Goal: Transaction & Acquisition: Obtain resource

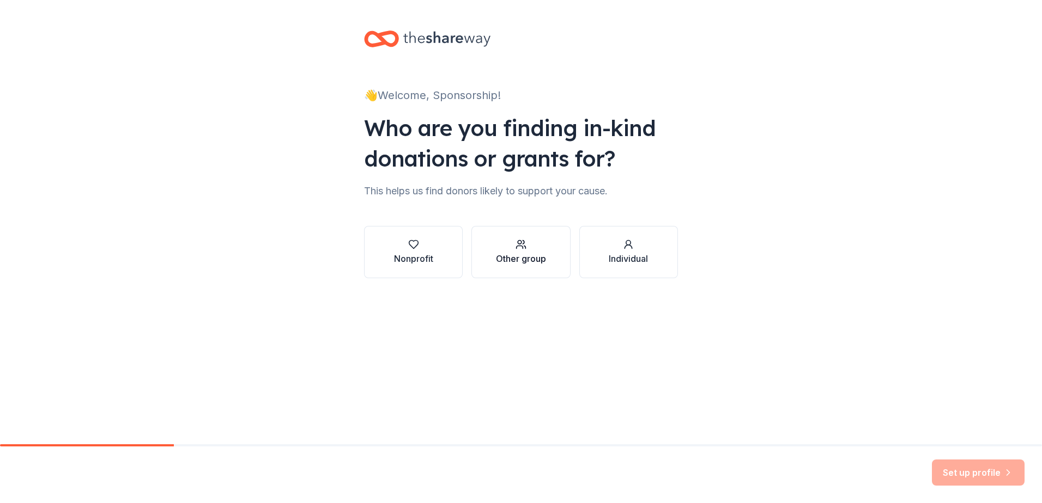
click at [503, 252] on div "Other group" at bounding box center [521, 252] width 50 height 26
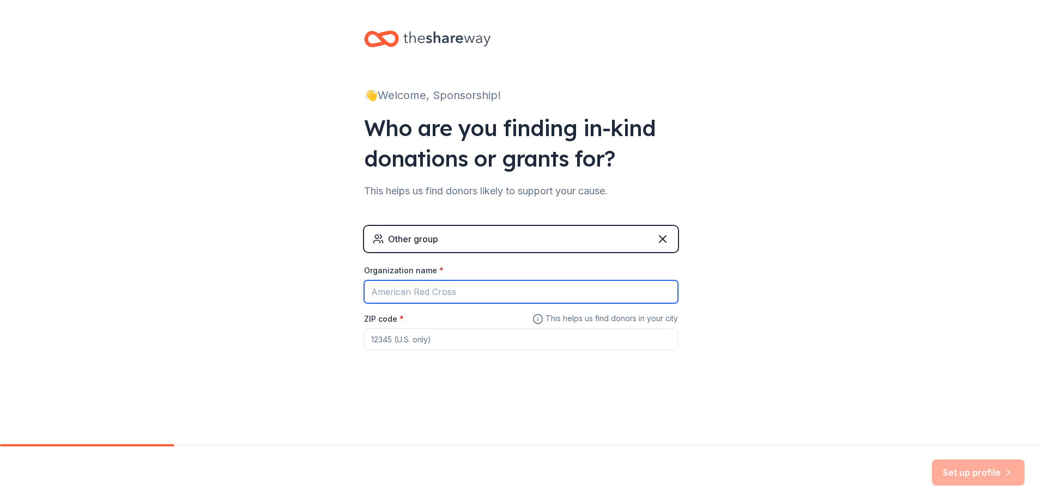
click at [466, 296] on input "Organization name *" at bounding box center [521, 292] width 314 height 23
type input "[GEOGRAPHIC_DATA][PERSON_NAME]"
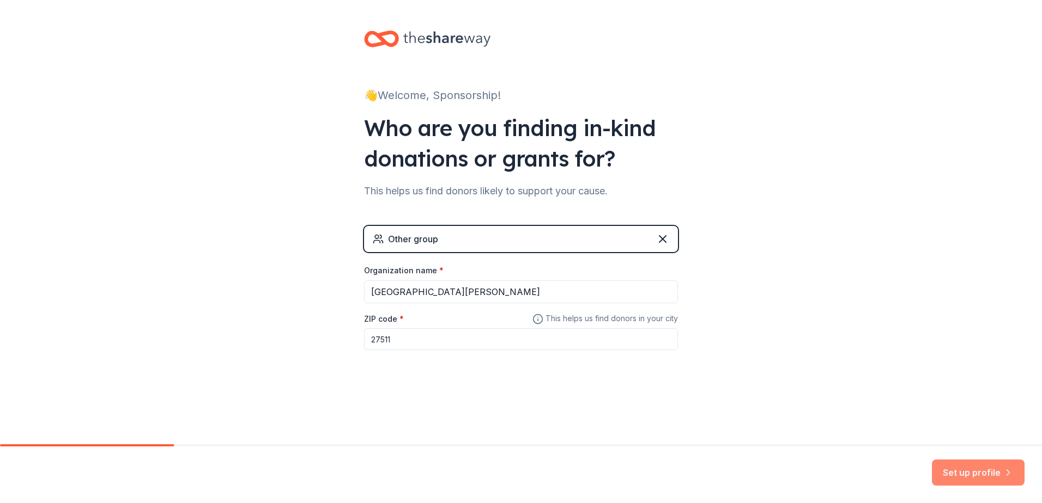
type input "27511"
click at [963, 482] on button "Set up profile" at bounding box center [978, 473] width 93 height 26
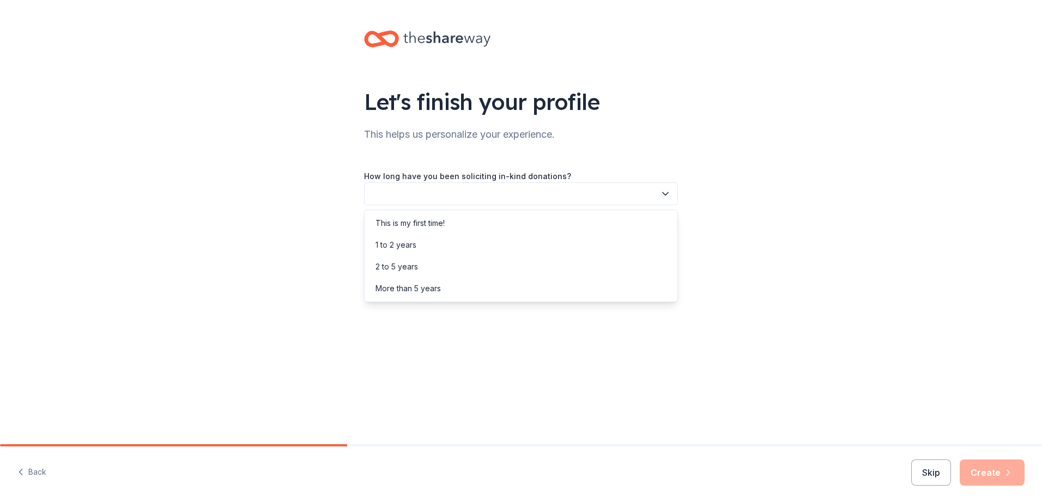
click at [625, 197] on button "button" at bounding box center [521, 194] width 314 height 23
click at [593, 223] on div "This is my first time!" at bounding box center [521, 223] width 308 height 22
click at [576, 248] on button "button" at bounding box center [521, 243] width 314 height 23
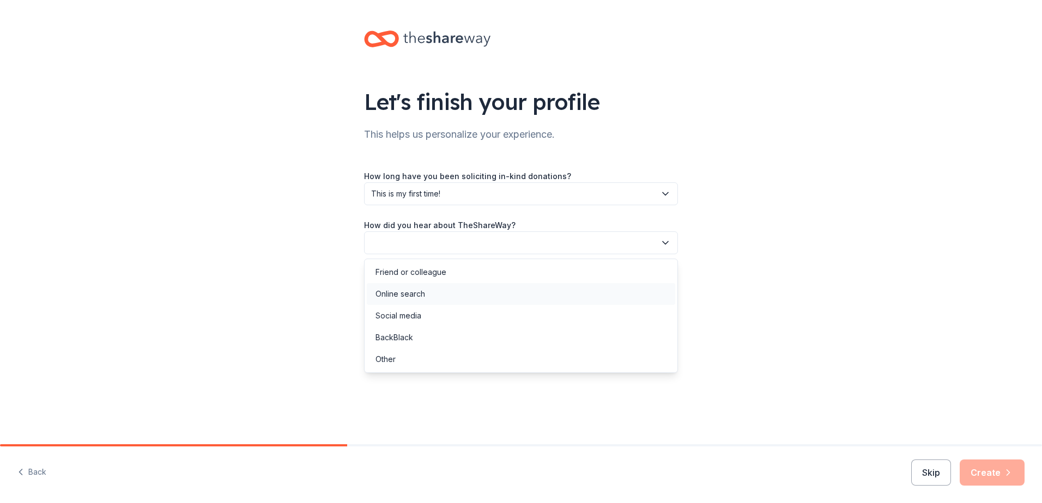
click at [403, 295] on div "Online search" at bounding box center [400, 294] width 50 height 13
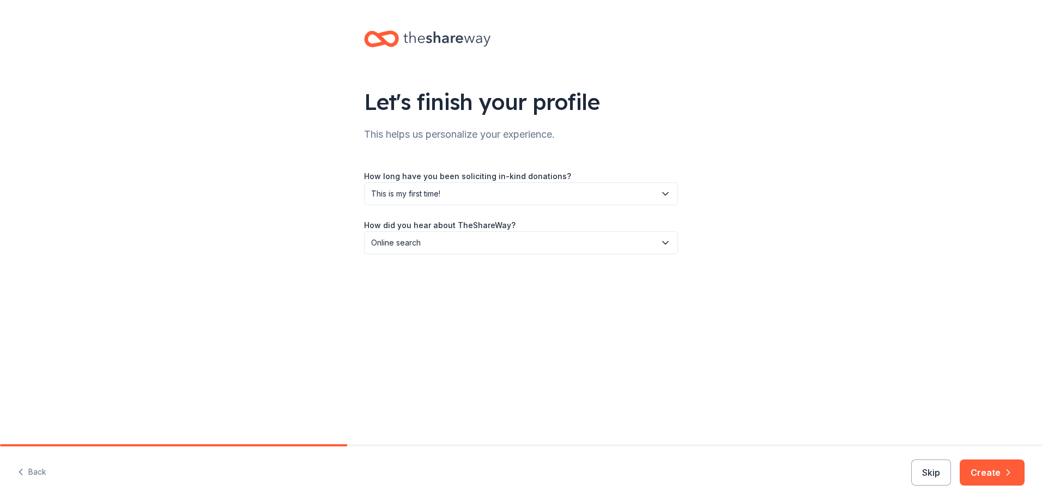
drag, startPoint x: 1012, startPoint y: 480, endPoint x: 1006, endPoint y: 477, distance: 6.4
click at [1011, 479] on button "Create" at bounding box center [991, 473] width 65 height 26
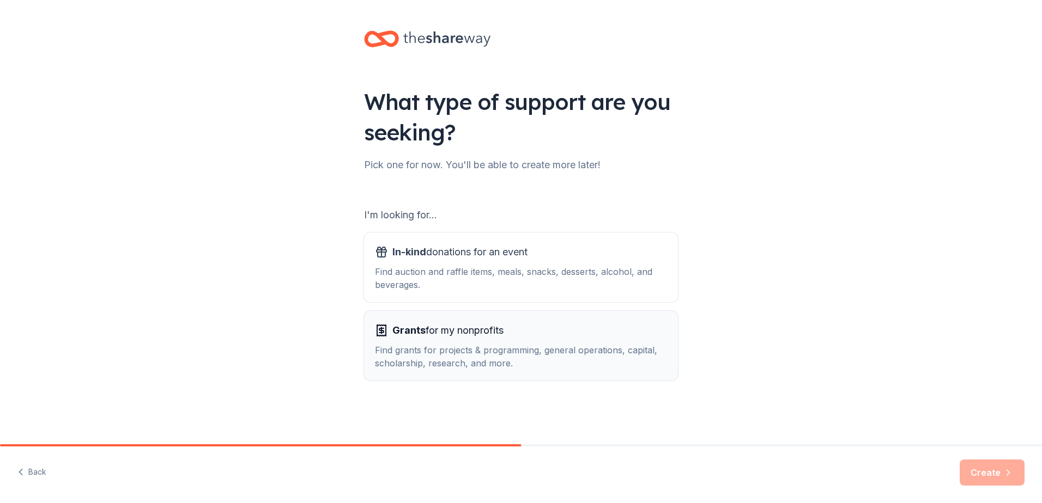
click at [473, 337] on span "Grants for my nonprofits" at bounding box center [447, 330] width 111 height 17
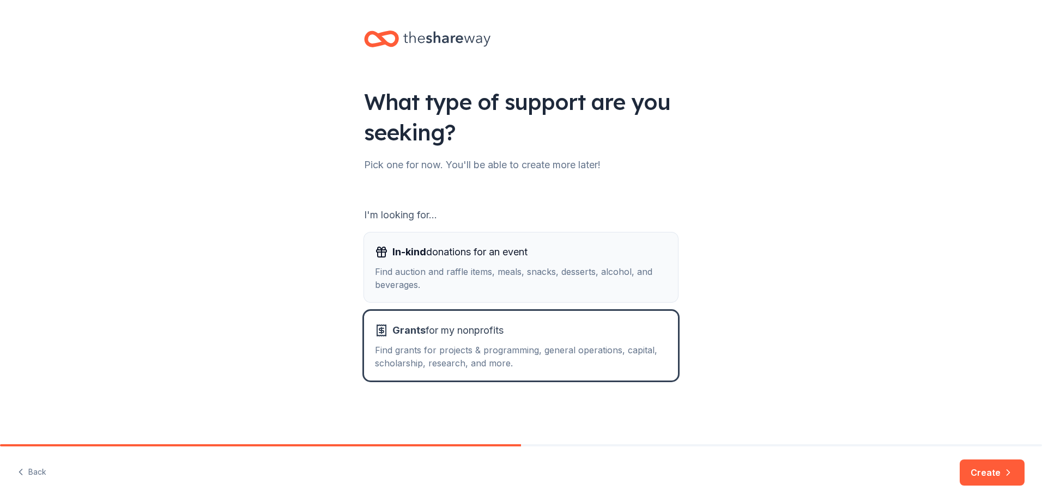
click at [472, 295] on button "In-kind donations for an event Find auction and raffle items, meals, snacks, de…" at bounding box center [521, 268] width 314 height 70
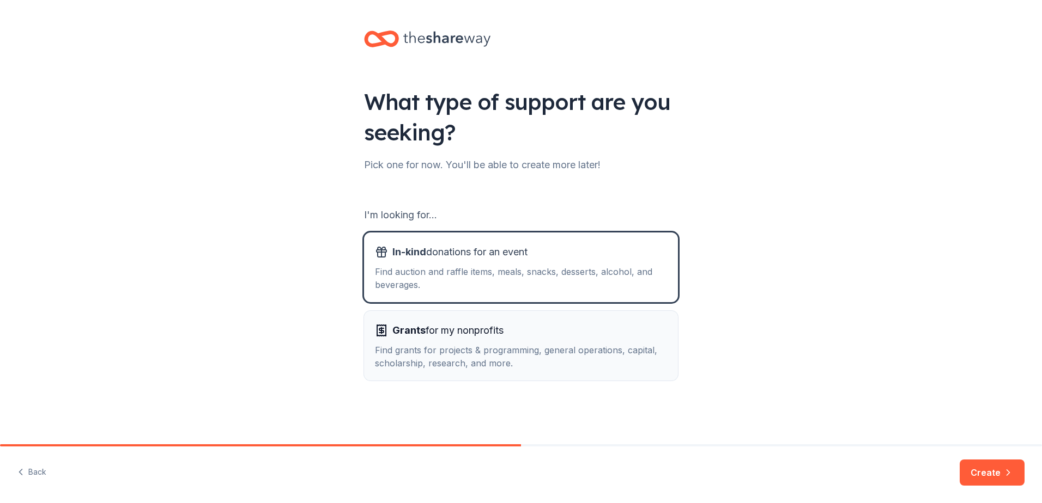
click at [452, 337] on span "Grants for my nonprofits" at bounding box center [447, 330] width 111 height 17
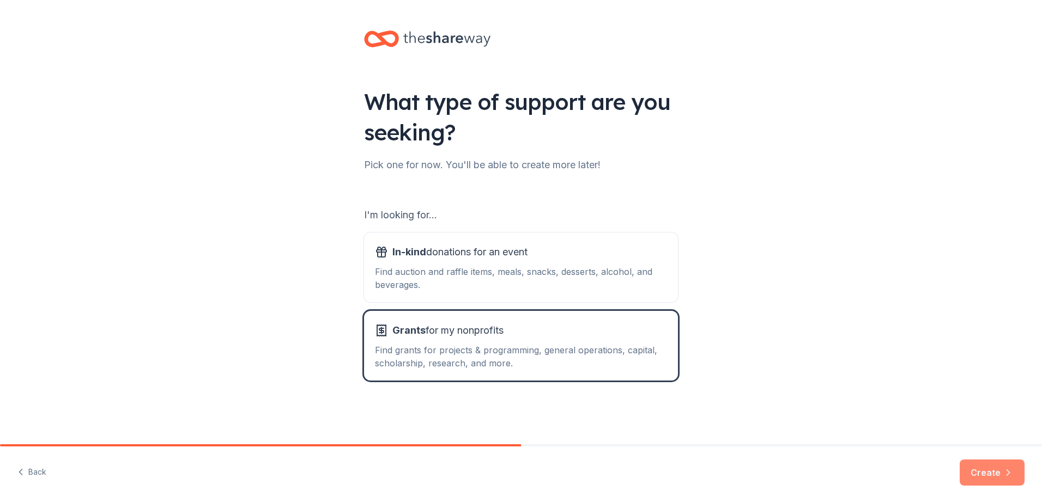
click at [974, 470] on button "Create" at bounding box center [991, 473] width 65 height 26
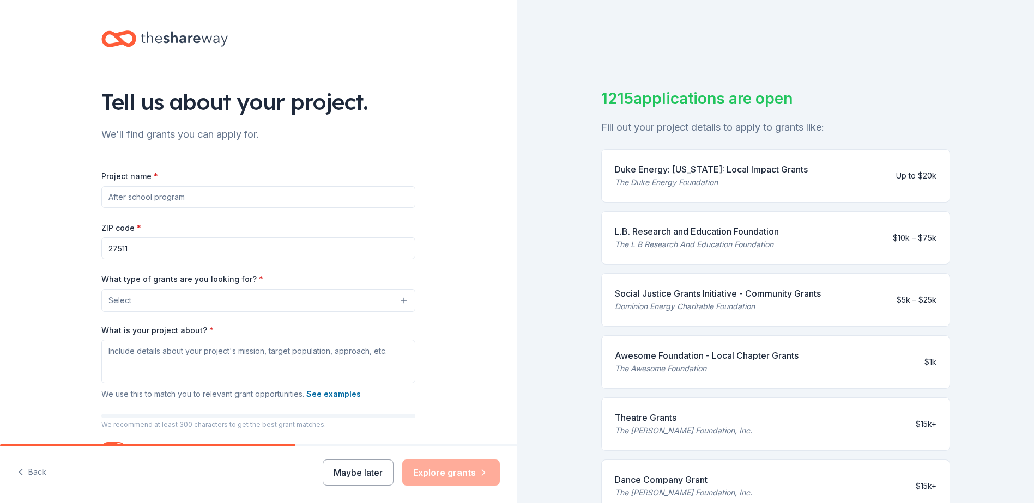
click at [260, 202] on input "Project name *" at bounding box center [258, 197] width 314 height 22
type input "[GEOGRAPHIC_DATA][PERSON_NAME]"
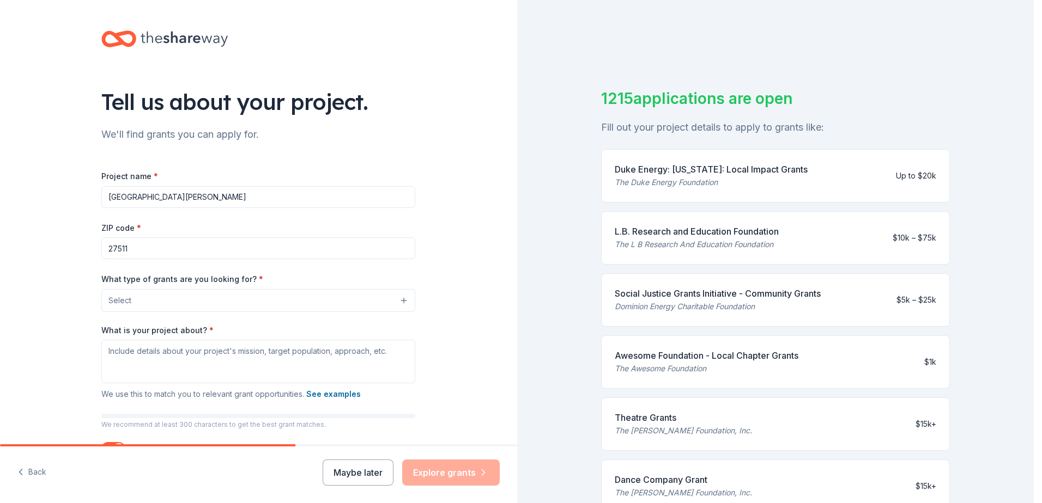
click at [298, 296] on button "Select" at bounding box center [258, 300] width 314 height 23
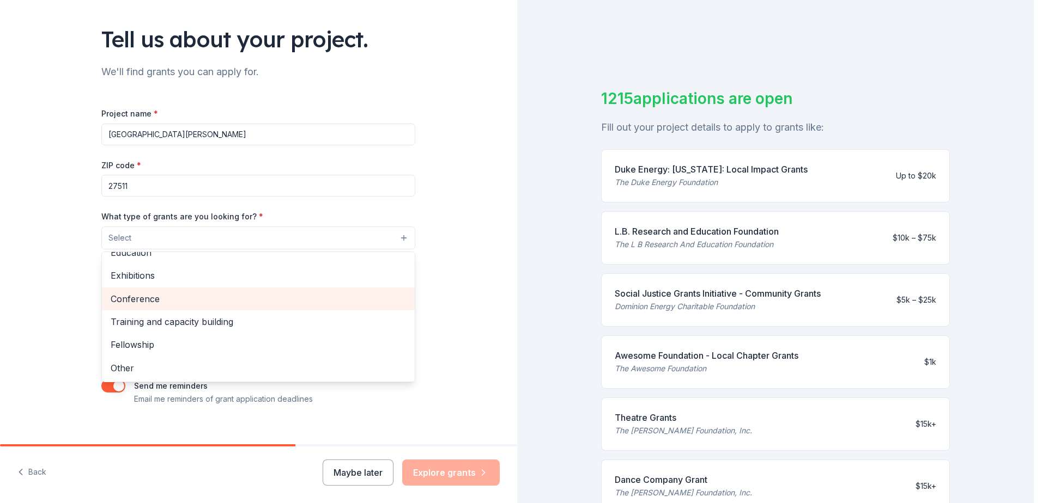
scroll to position [22, 0]
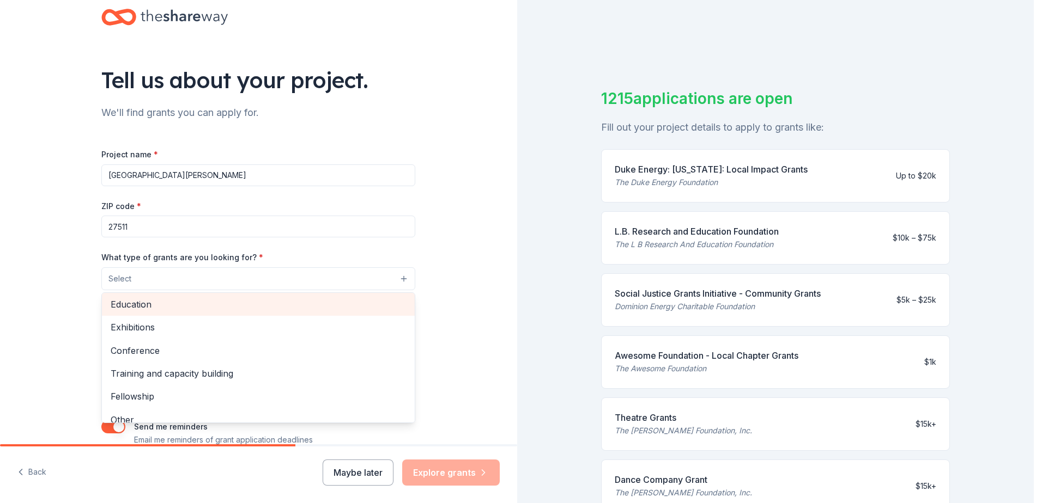
click at [192, 294] on div "Education" at bounding box center [258, 304] width 313 height 23
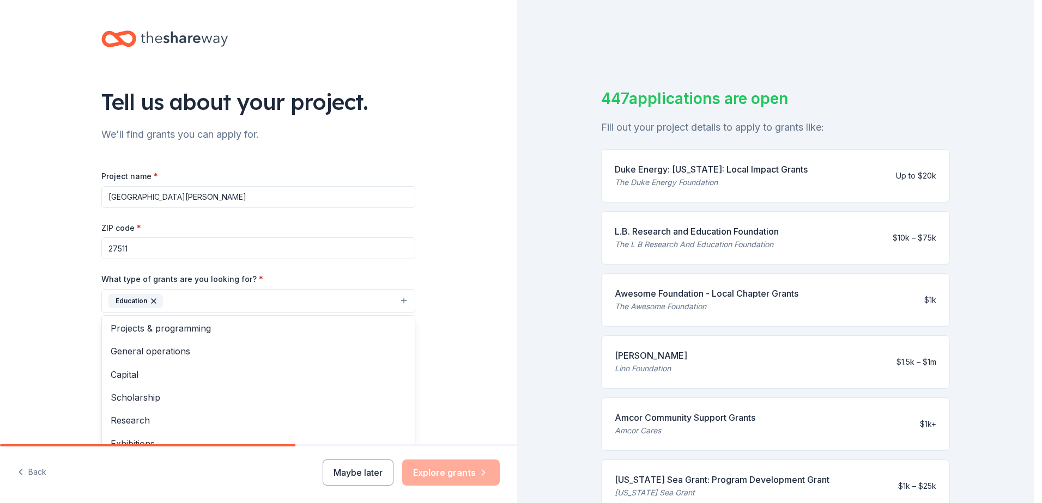
scroll to position [0, 0]
click at [206, 353] on span "General operations" at bounding box center [258, 352] width 295 height 14
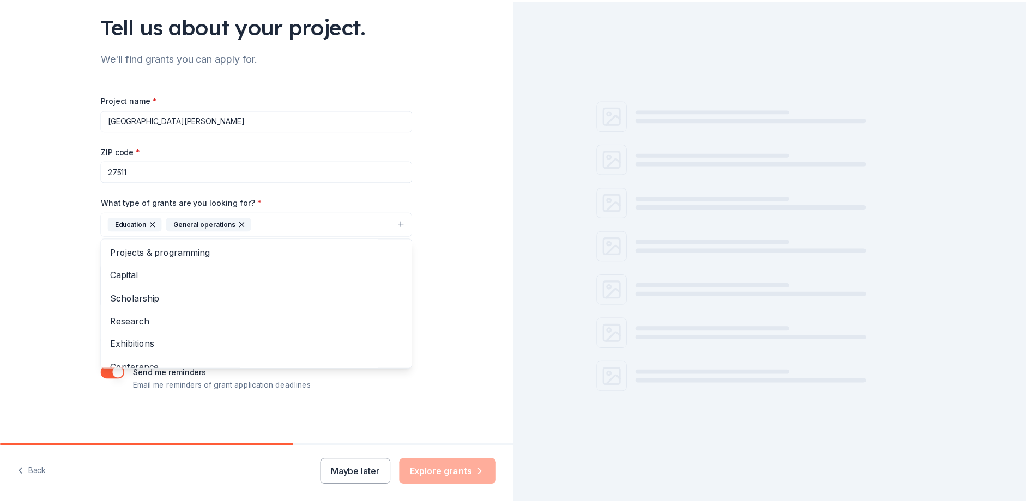
scroll to position [77, 0]
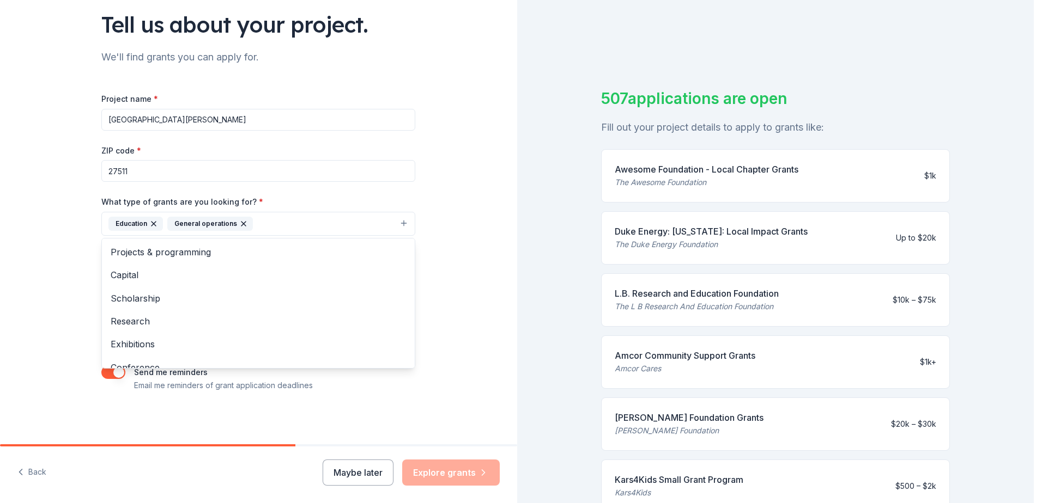
click at [444, 277] on div "Tell us about your project. We'll find grants you can apply for. Project name *…" at bounding box center [258, 184] width 517 height 522
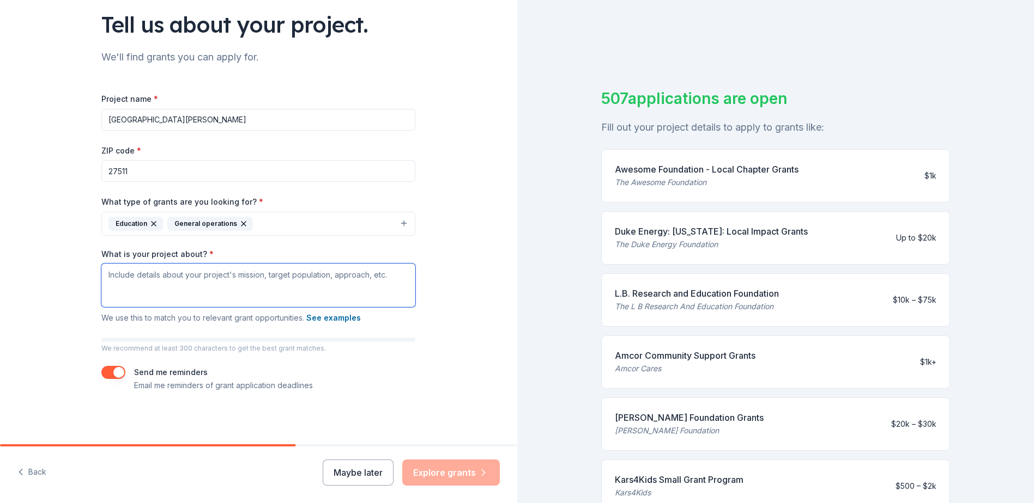
click at [352, 283] on textarea "What is your project about? *" at bounding box center [258, 286] width 314 height 44
type textarea "S"
click at [312, 279] on textarea "Sponsorship or dominations to our school" at bounding box center [258, 286] width 314 height 44
paste textarea "help us improve resources, provide more opportunities for our students, and enh…"
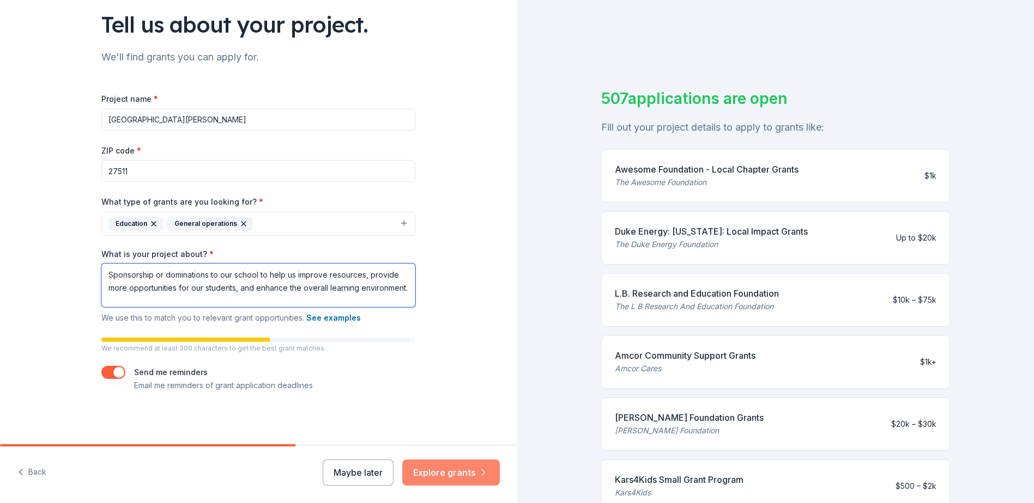
type textarea "Sponsorship or dominations to our school to help us improve resources, provide …"
click at [445, 471] on button "Explore grants" at bounding box center [451, 473] width 98 height 26
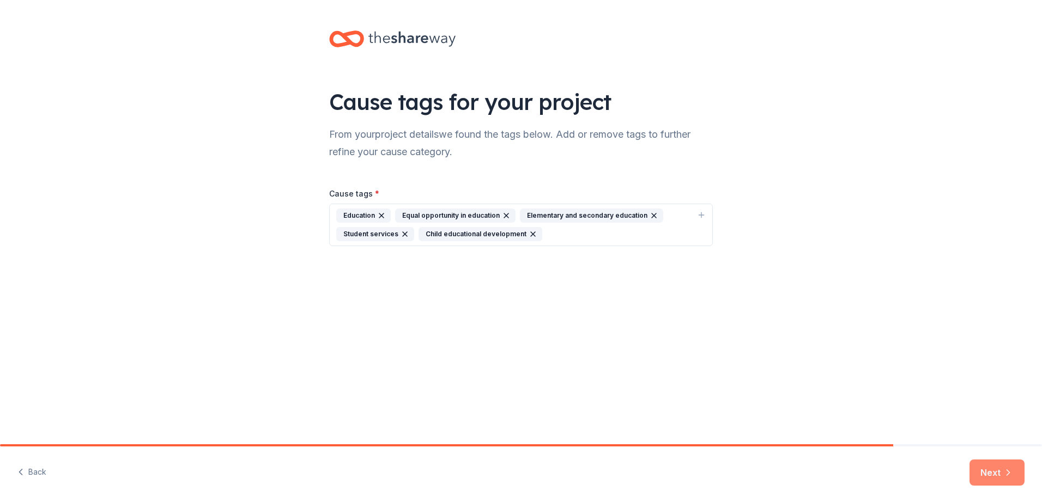
click at [982, 470] on button "Next" at bounding box center [996, 473] width 55 height 26
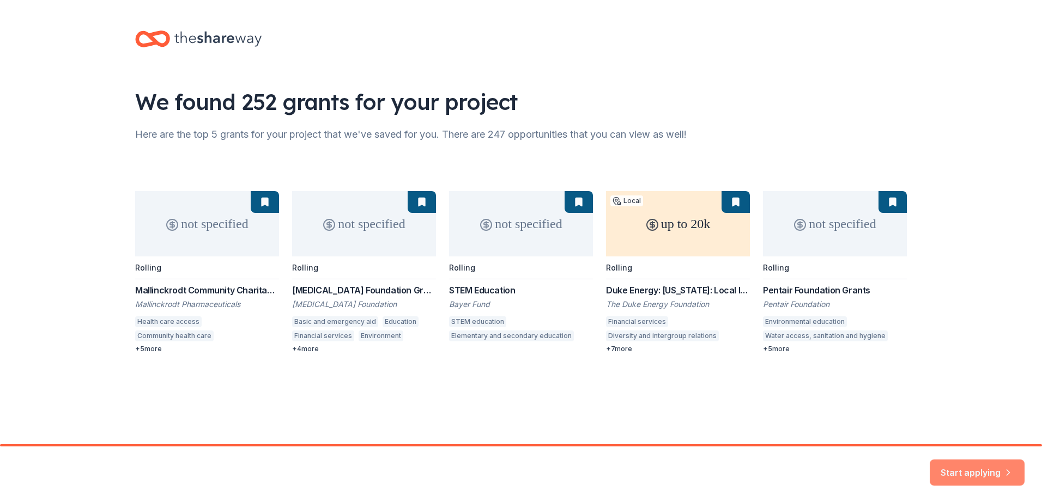
click at [999, 469] on button "Start applying" at bounding box center [976, 466] width 95 height 26
click at [562, 206] on div "not specified Rolling Mallinckrodt Community Charitable Giving Program Mallinck…" at bounding box center [520, 272] width 771 height 162
click at [579, 200] on div "not specified Rolling Mallinckrodt Community Charitable Giving Program Mallinck…" at bounding box center [520, 272] width 771 height 162
click at [412, 214] on div "not specified Rolling Mallinckrodt Community Charitable Giving Program Mallinck…" at bounding box center [520, 272] width 771 height 162
click at [679, 256] on div "not specified Rolling Mallinckrodt Community Charitable Giving Program Mallinck…" at bounding box center [520, 272] width 771 height 162
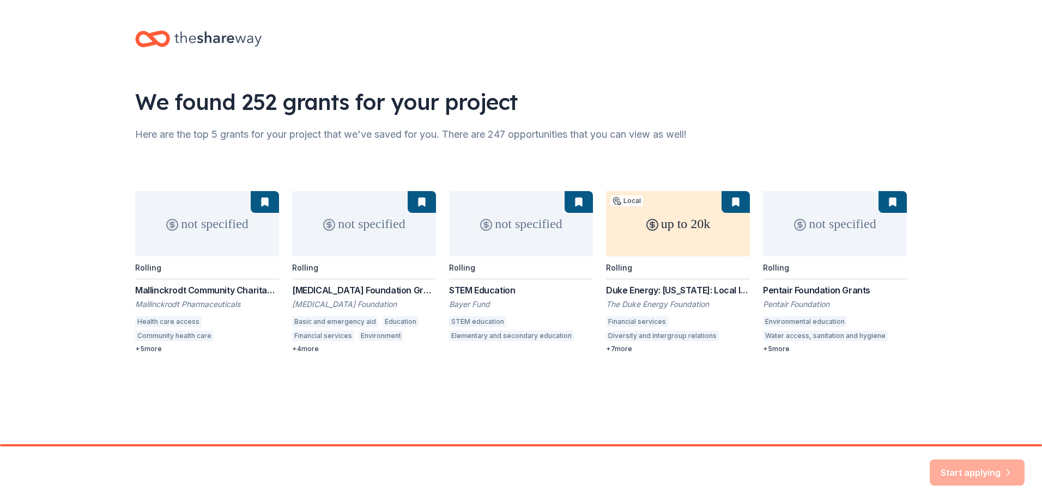
click at [582, 254] on div "not specified Rolling Mallinckrodt Community Charitable Giving Program Mallinck…" at bounding box center [520, 272] width 771 height 162
click at [814, 258] on div "not specified Rolling Mallinckrodt Community Charitable Giving Program Mallinck…" at bounding box center [520, 272] width 771 height 162
click at [640, 338] on div "not specified Rolling Mallinckrodt Community Charitable Giving Program Mallinck…" at bounding box center [520, 272] width 771 height 162
click at [610, 384] on div "We found 252 grants for your project Here are the top 5 grants for your project…" at bounding box center [521, 203] width 806 height 406
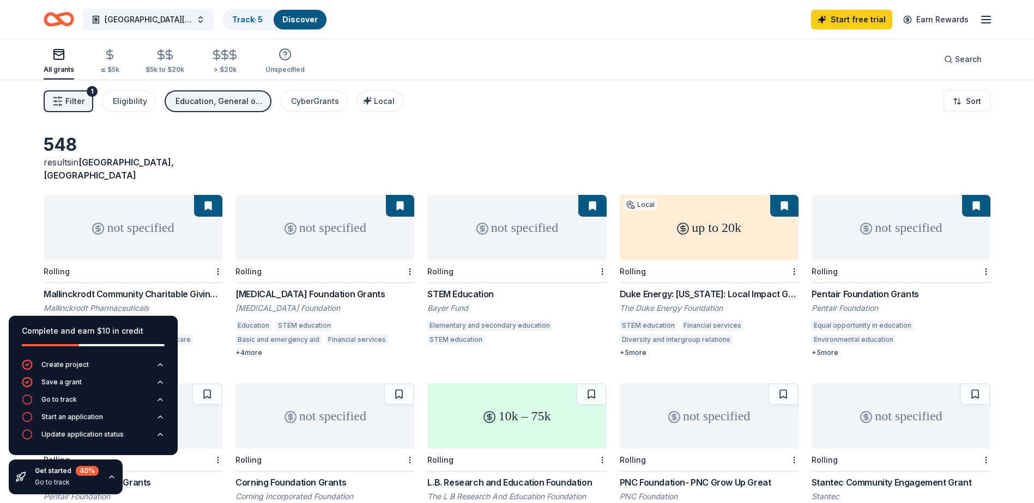
click at [482, 222] on icon at bounding box center [482, 228] width 13 height 13
click at [707, 229] on div "up to 20k" at bounding box center [708, 227] width 179 height 65
click at [113, 238] on div "not specified" at bounding box center [133, 227] width 179 height 65
click at [307, 236] on div "not specified" at bounding box center [324, 227] width 179 height 65
click at [318, 238] on div "not specified" at bounding box center [324, 227] width 179 height 65
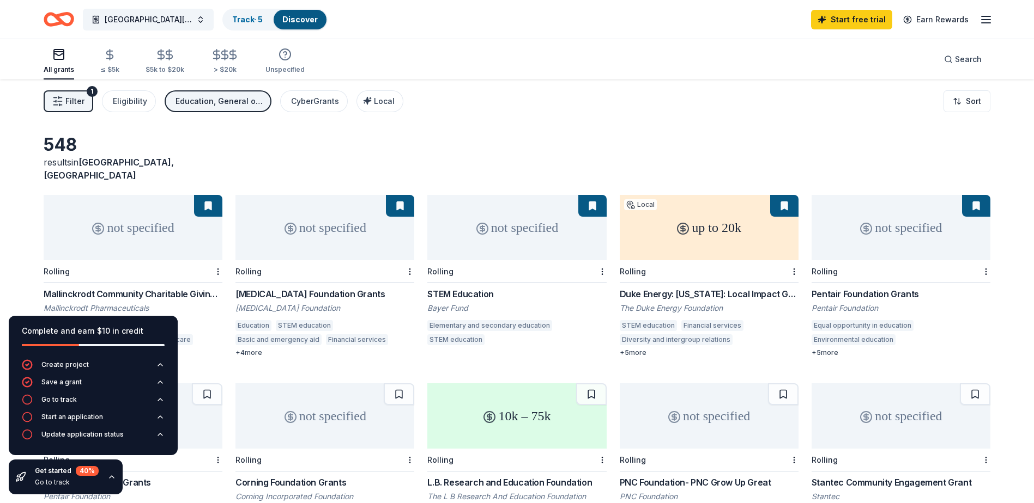
click at [846, 215] on div "not specified" at bounding box center [900, 227] width 179 height 65
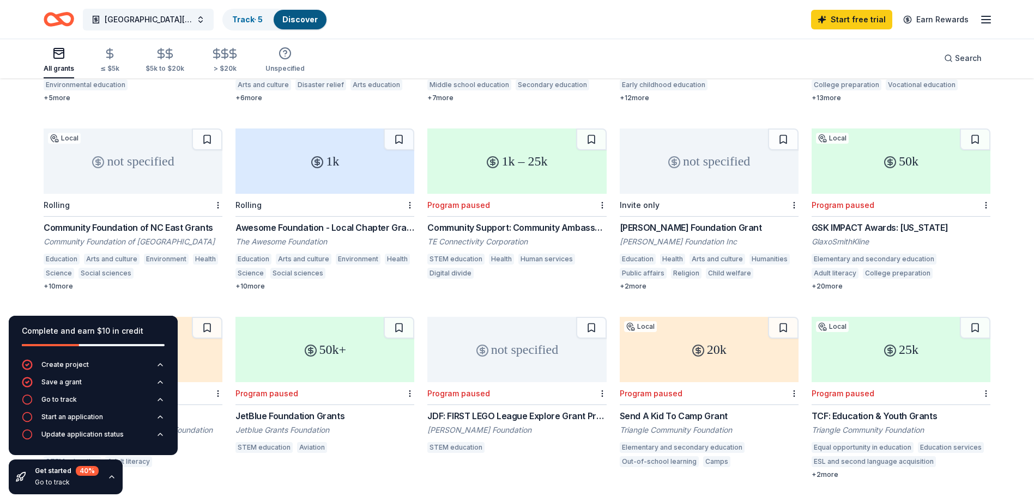
scroll to position [498, 0]
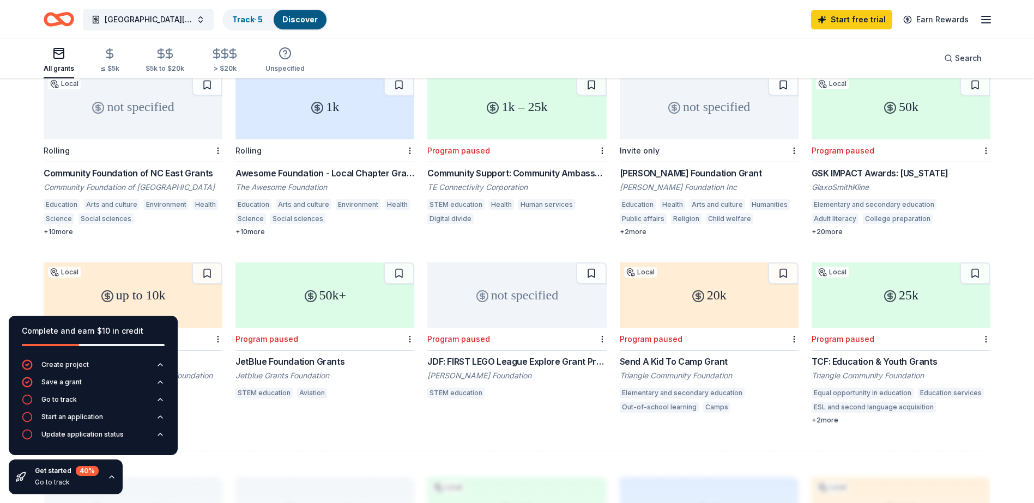
click at [856, 268] on div "25k" at bounding box center [900, 295] width 179 height 65
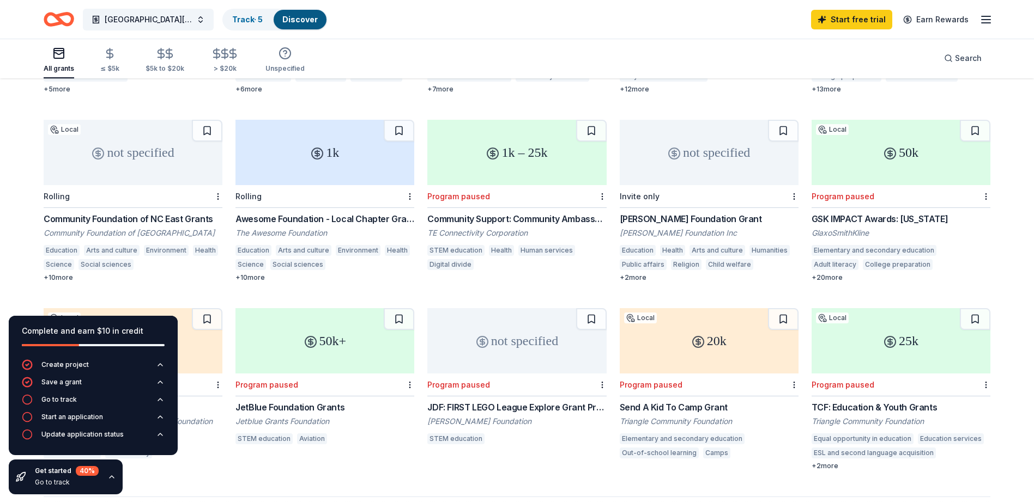
scroll to position [434, 0]
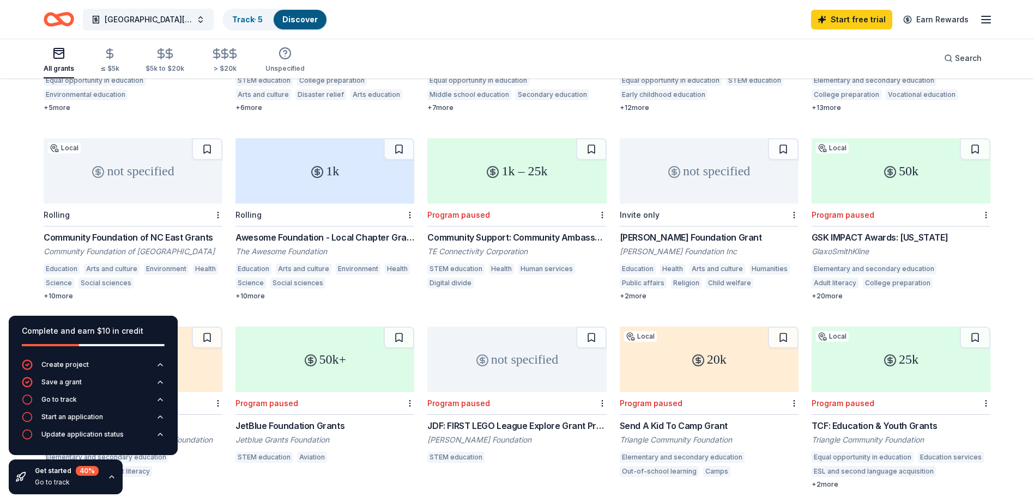
click at [350, 166] on div "1k" at bounding box center [324, 170] width 179 height 65
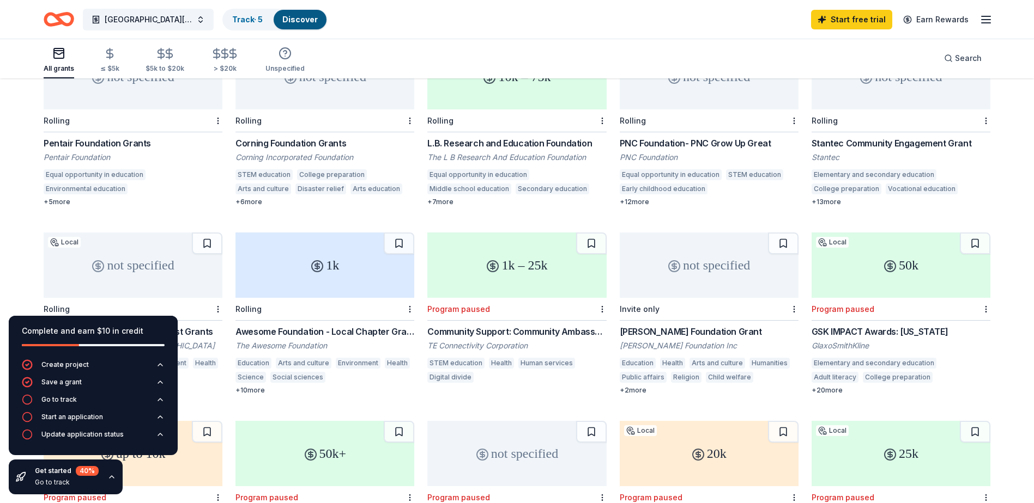
scroll to position [270, 0]
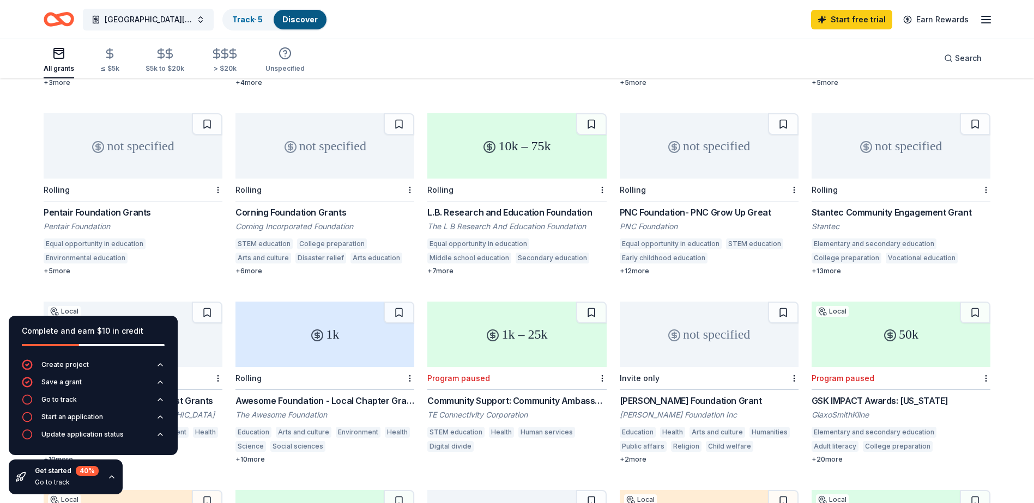
drag, startPoint x: 618, startPoint y: 200, endPoint x: 741, endPoint y: 199, distance: 123.1
click at [739, 199] on div "not specified Rolling Mallinckrodt Community Charitable Giving Program Mallinck…" at bounding box center [517, 289] width 946 height 728
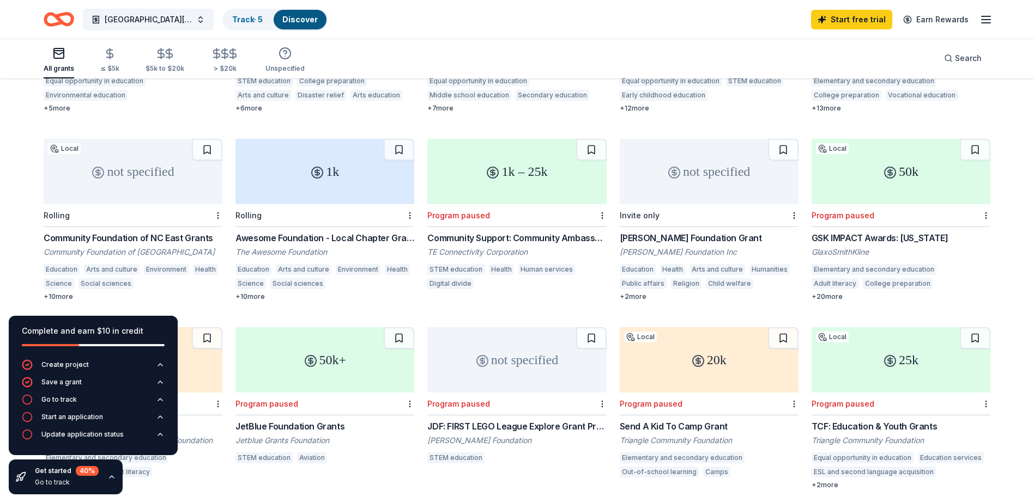
scroll to position [434, 0]
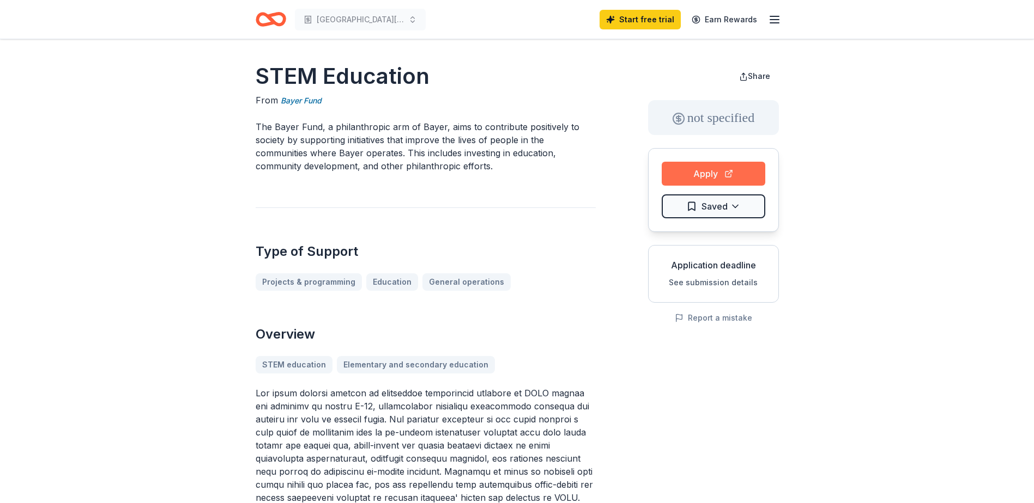
click at [688, 181] on button "Apply" at bounding box center [713, 174] width 104 height 24
click at [715, 180] on button "Apply" at bounding box center [713, 174] width 104 height 24
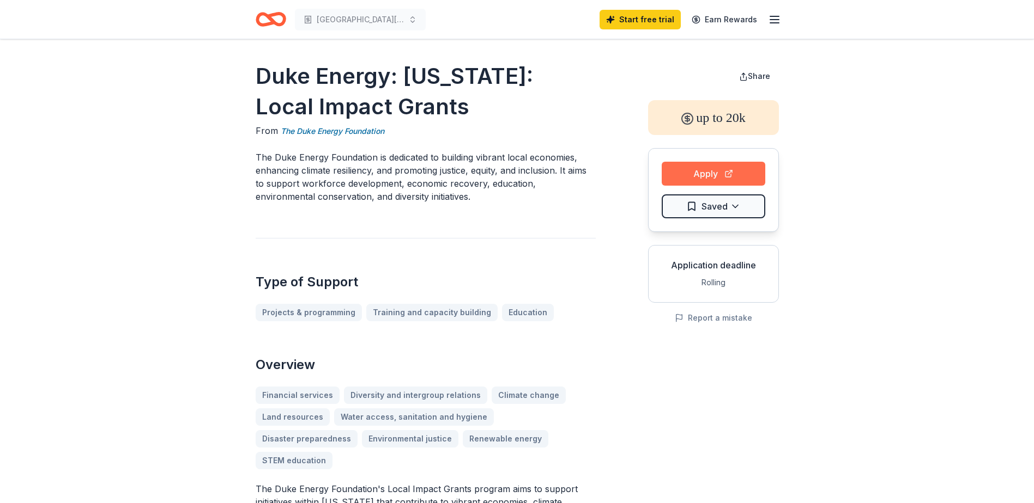
click at [703, 175] on button "Apply" at bounding box center [713, 174] width 104 height 24
click at [677, 175] on button "Apply" at bounding box center [713, 174] width 104 height 24
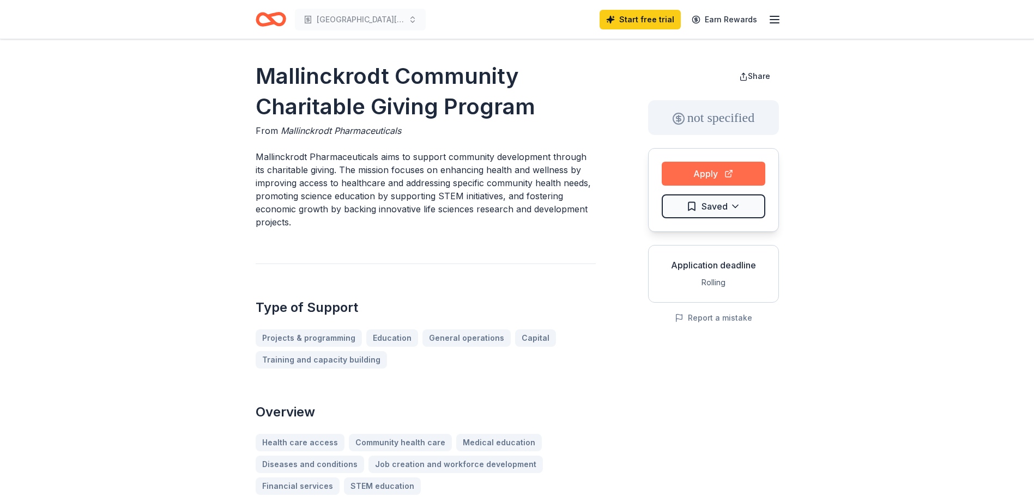
click at [695, 177] on button "Apply" at bounding box center [713, 174] width 104 height 24
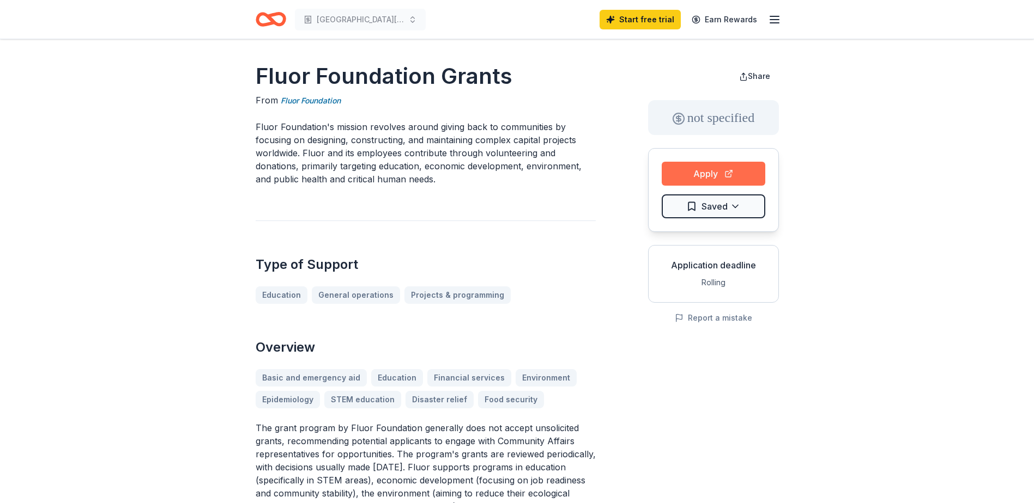
click at [671, 176] on button "Apply" at bounding box center [713, 174] width 104 height 24
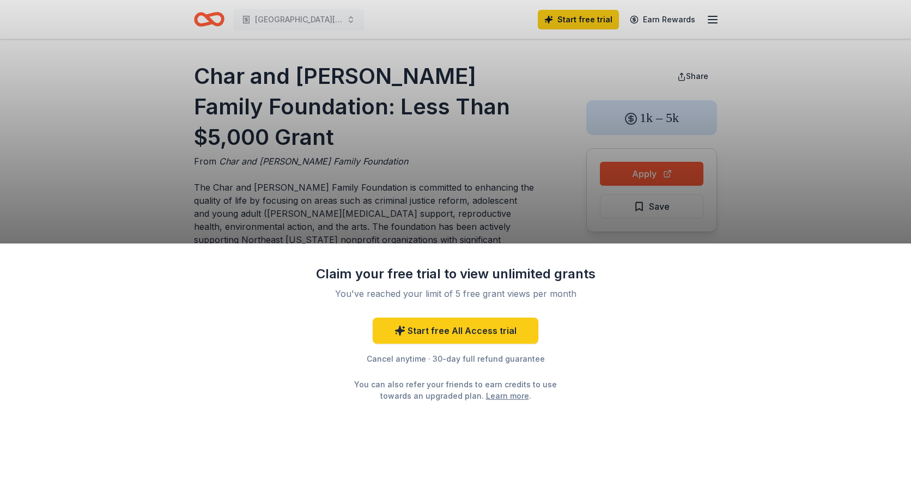
click at [492, 199] on div "Claim your free trial to view unlimited grants You've reached your limit of 5 f…" at bounding box center [455, 243] width 911 height 487
click at [628, 174] on div "Claim your free trial to view unlimited grants You've reached your limit of 5 f…" at bounding box center [455, 243] width 911 height 487
click at [478, 329] on link "Start free All Access trial" at bounding box center [456, 331] width 166 height 26
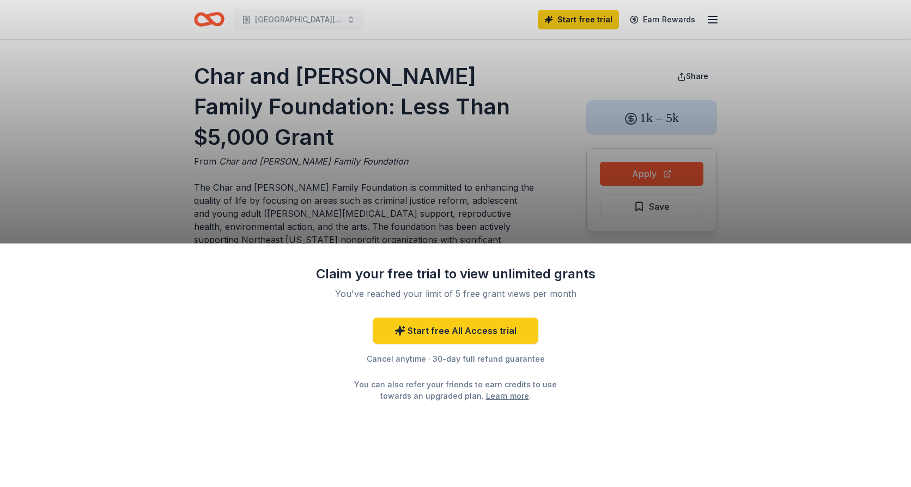
click at [629, 177] on div "Claim your free trial to view unlimited grants You've reached your limit of 5 f…" at bounding box center [455, 243] width 911 height 487
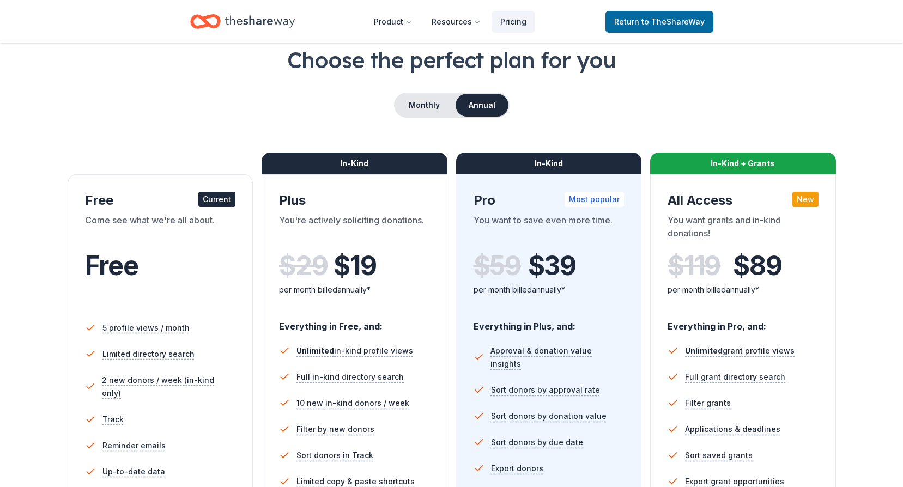
scroll to position [218, 0]
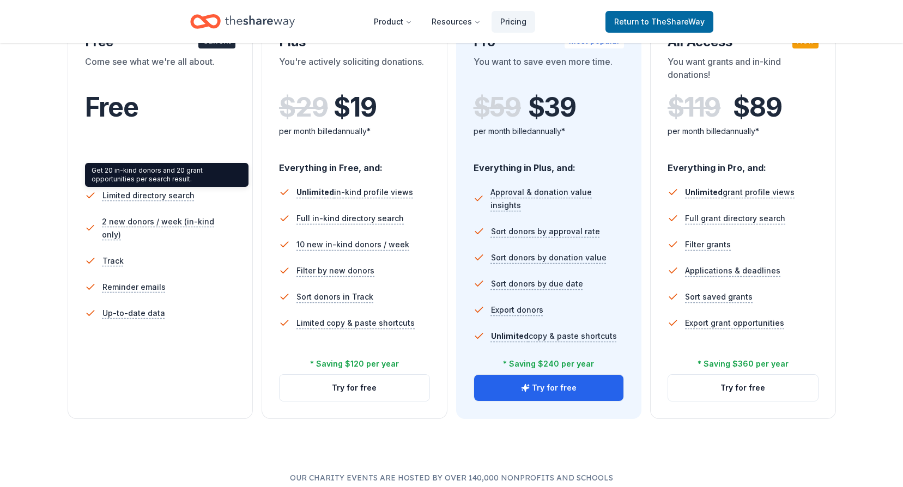
click at [153, 167] on div "Get 20 in-kind donors and 20 grant opportunities per search result. Get 20 in-k…" at bounding box center [166, 175] width 163 height 24
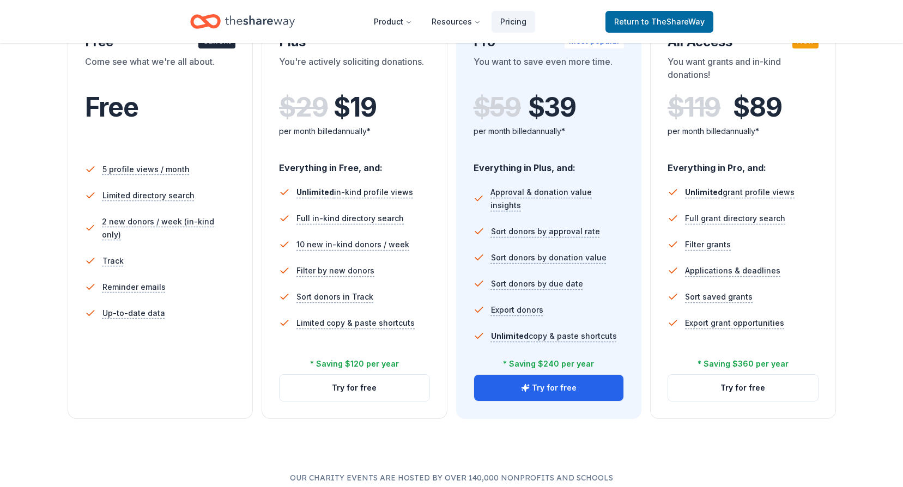
click at [154, 120] on div "Free" at bounding box center [160, 107] width 151 height 31
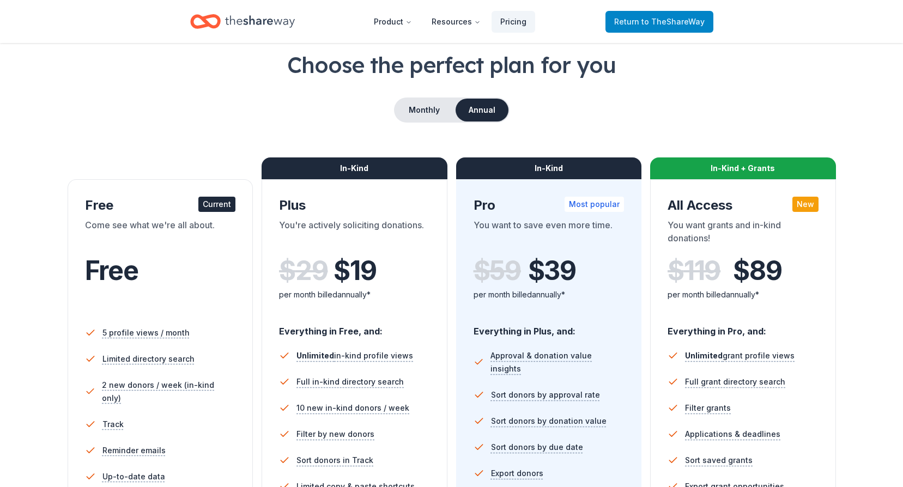
click at [634, 25] on span "Return to TheShareWay" at bounding box center [659, 21] width 90 height 13
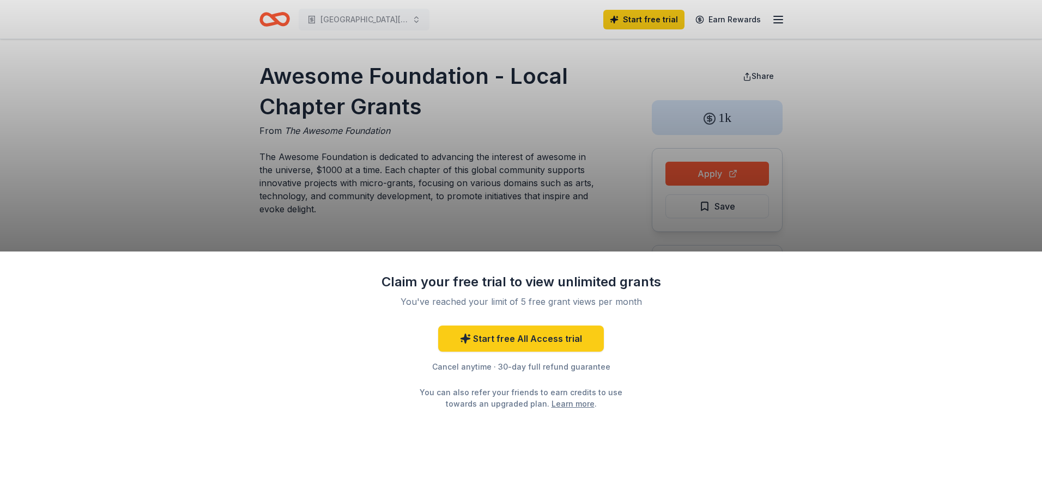
click at [703, 178] on div "Claim your free trial to view unlimited grants You've reached your limit of 5 f…" at bounding box center [521, 251] width 1042 height 503
click at [831, 213] on div "Claim your free trial to view unlimited grants You've reached your limit of 5 f…" at bounding box center [521, 251] width 1042 height 503
click at [488, 133] on div "Claim your free trial to view unlimited grants You've reached your limit of 5 f…" at bounding box center [521, 251] width 1042 height 503
drag, startPoint x: 421, startPoint y: 104, endPoint x: 335, endPoint y: 108, distance: 85.6
click at [335, 108] on div "Claim your free trial to view unlimited grants You've reached your limit of 5 f…" at bounding box center [521, 251] width 1042 height 503
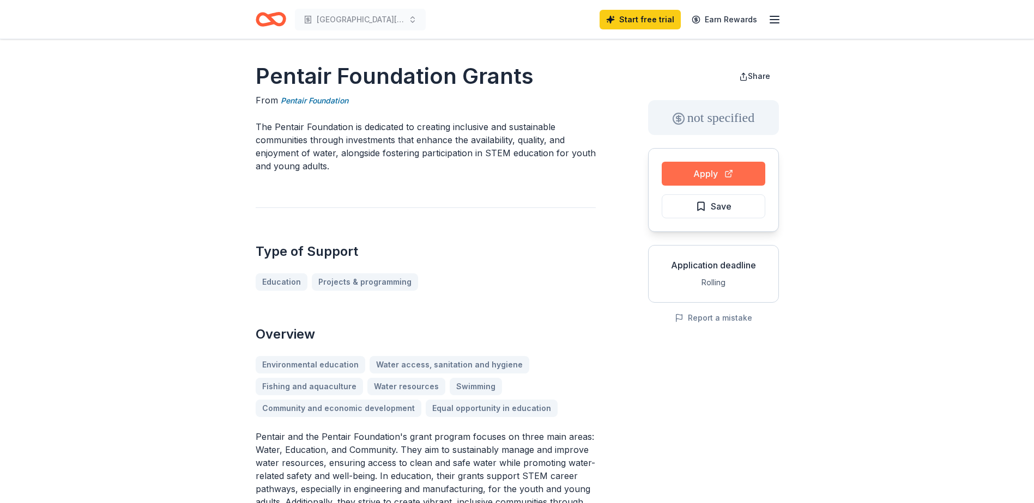
click at [697, 177] on button "Apply" at bounding box center [713, 174] width 104 height 24
